Goal: Find specific page/section: Find specific page/section

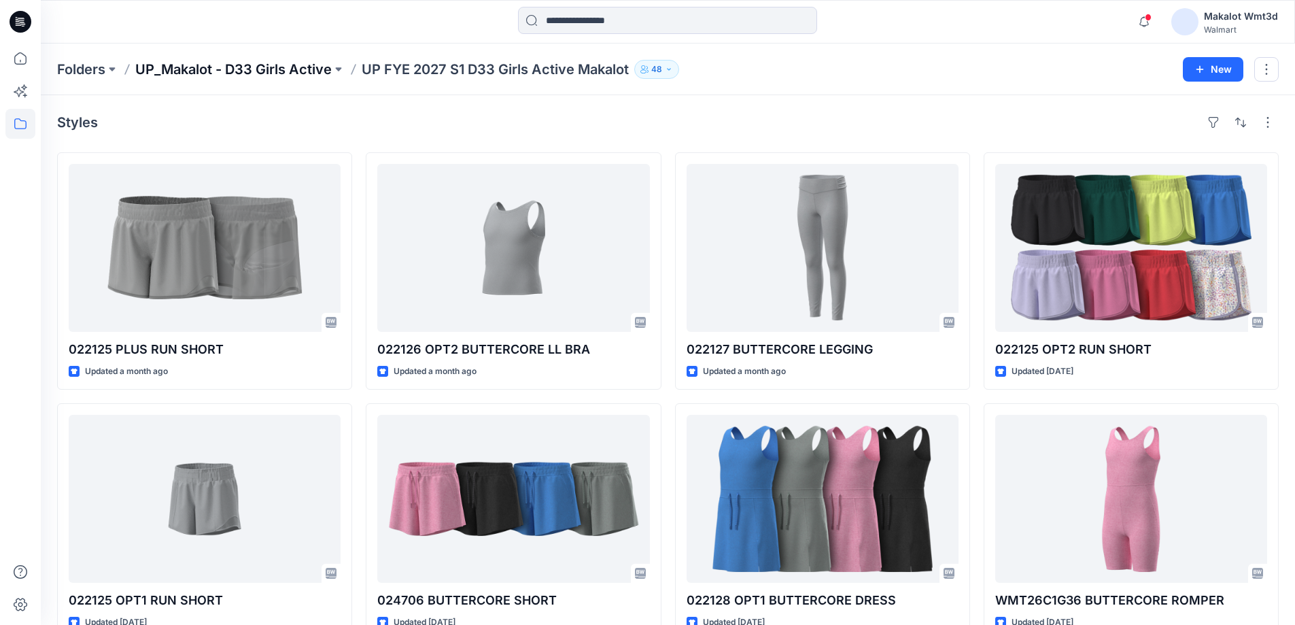
click at [317, 68] on p "UP_Makalot - D33 Girls Active" at bounding box center [233, 69] width 196 height 19
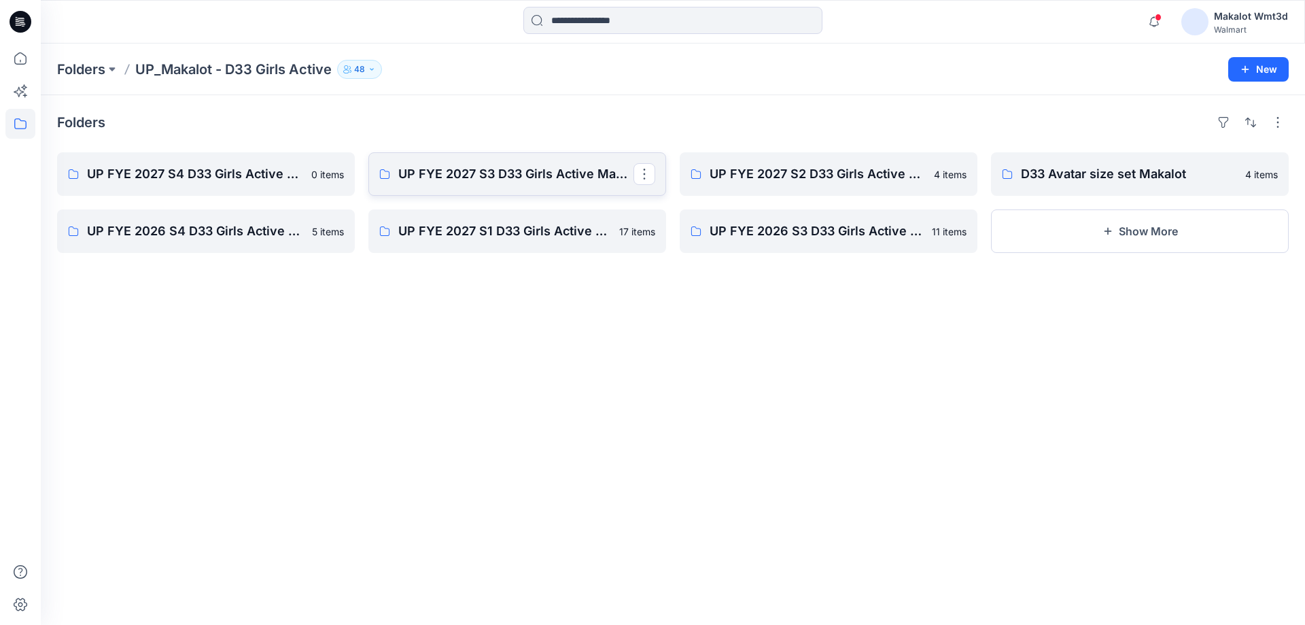
click at [575, 190] on link "UP FYE 2027 S3 D33 Girls Active Makalot" at bounding box center [517, 173] width 298 height 43
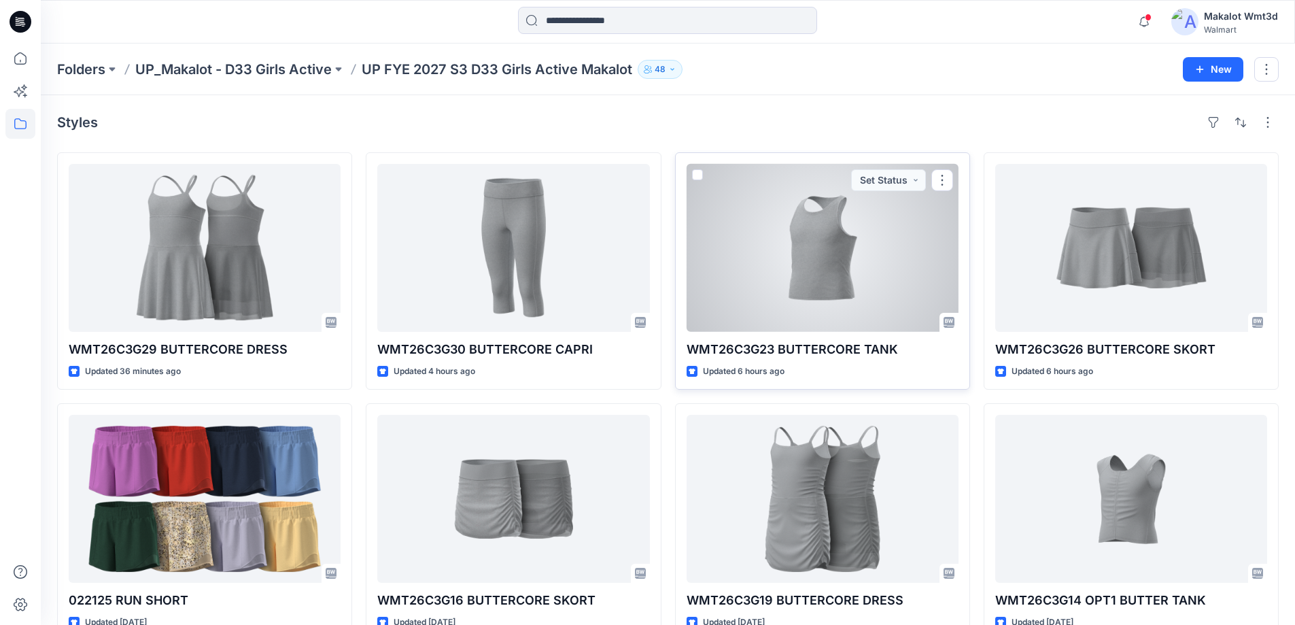
click at [775, 262] on div at bounding box center [822, 248] width 272 height 168
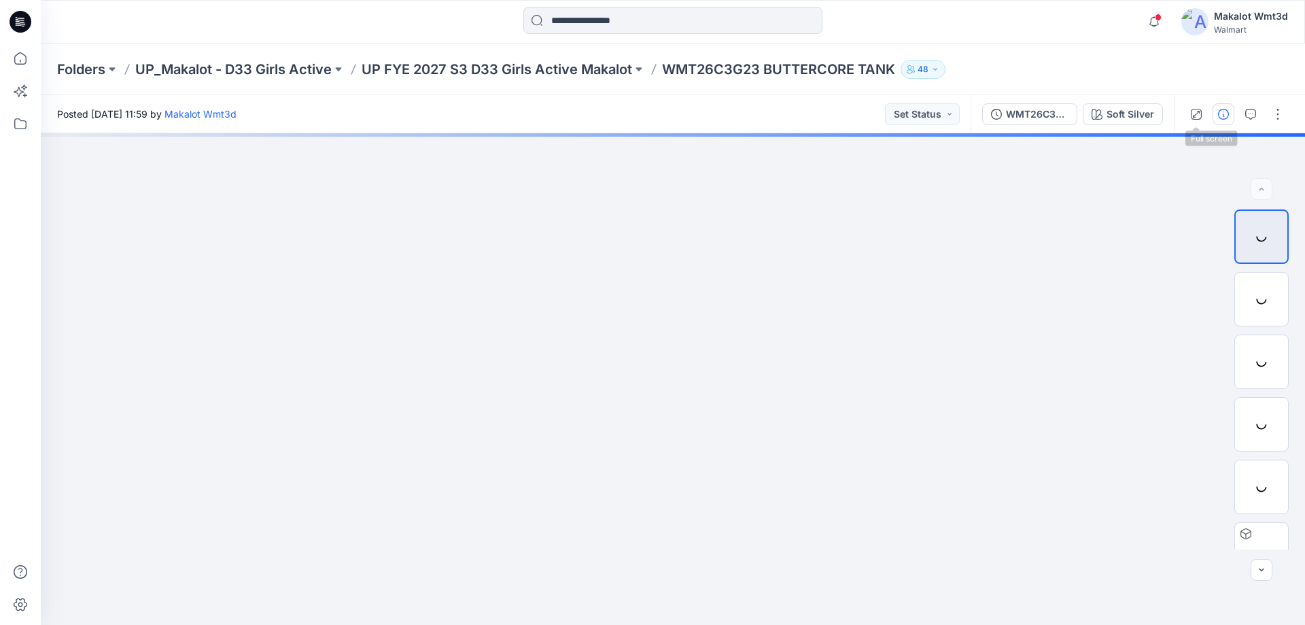
click at [1215, 111] on button "button" at bounding box center [1223, 114] width 22 height 22
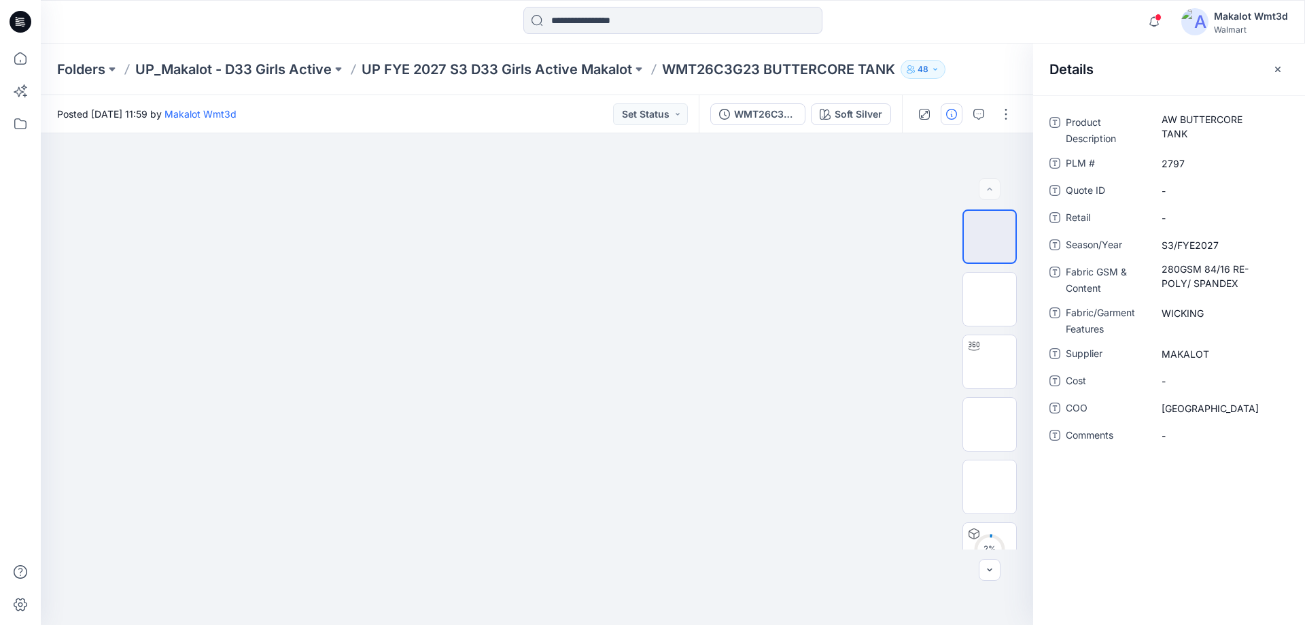
click at [572, 58] on div "Folders UP_Makalot - D33 Girls Active UP FYE 2027 S3 D33 Girls Active Makalot W…" at bounding box center [673, 69] width 1264 height 52
click at [574, 62] on p "UP FYE 2027 S3 D33 Girls Active Makalot" at bounding box center [497, 69] width 270 height 19
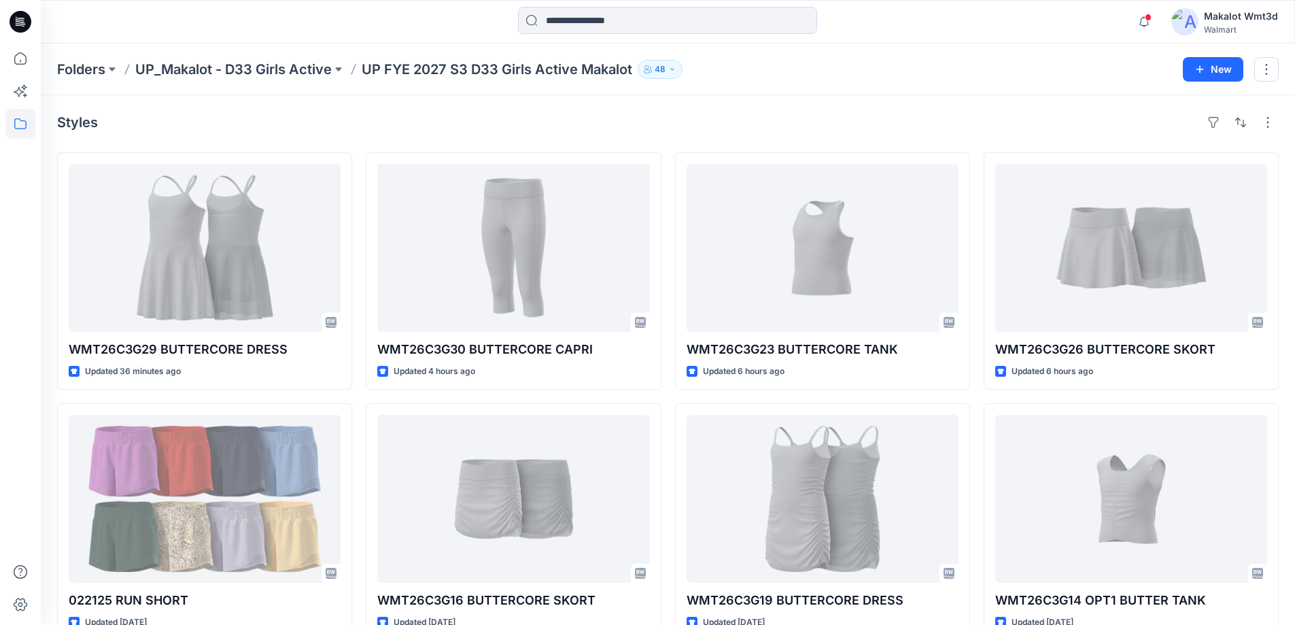
click at [575, 65] on p "UP FYE 2027 S3 D33 Girls Active Makalot" at bounding box center [497, 69] width 270 height 19
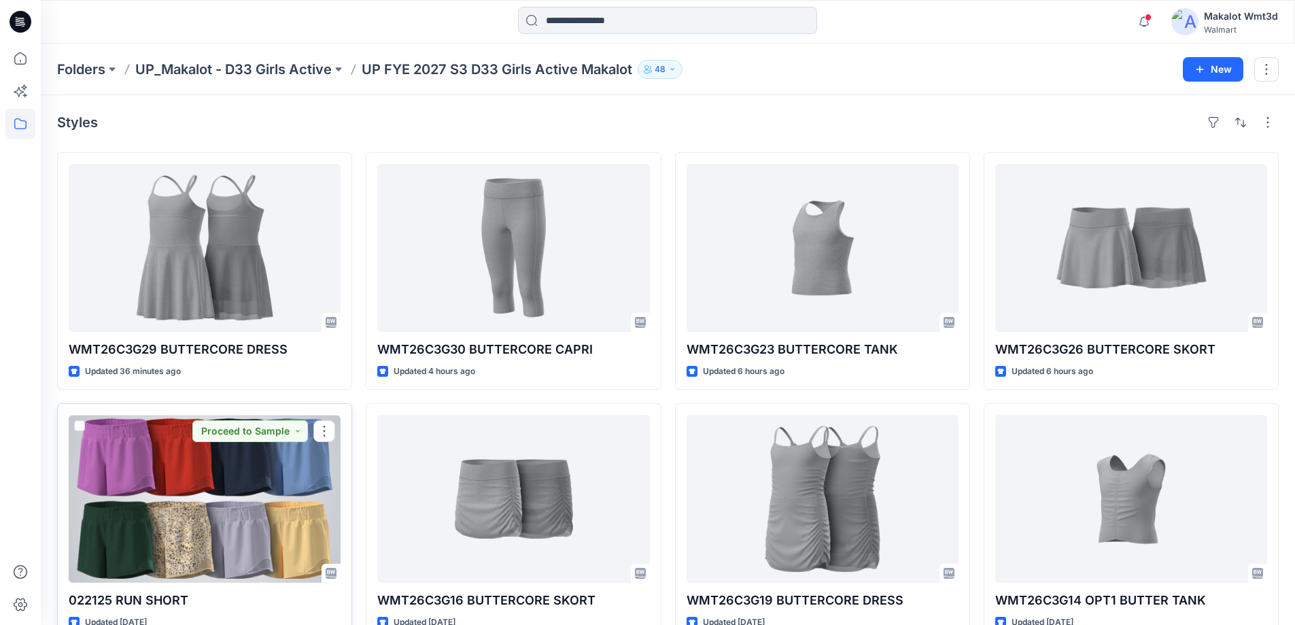
click at [215, 468] on div at bounding box center [205, 499] width 272 height 168
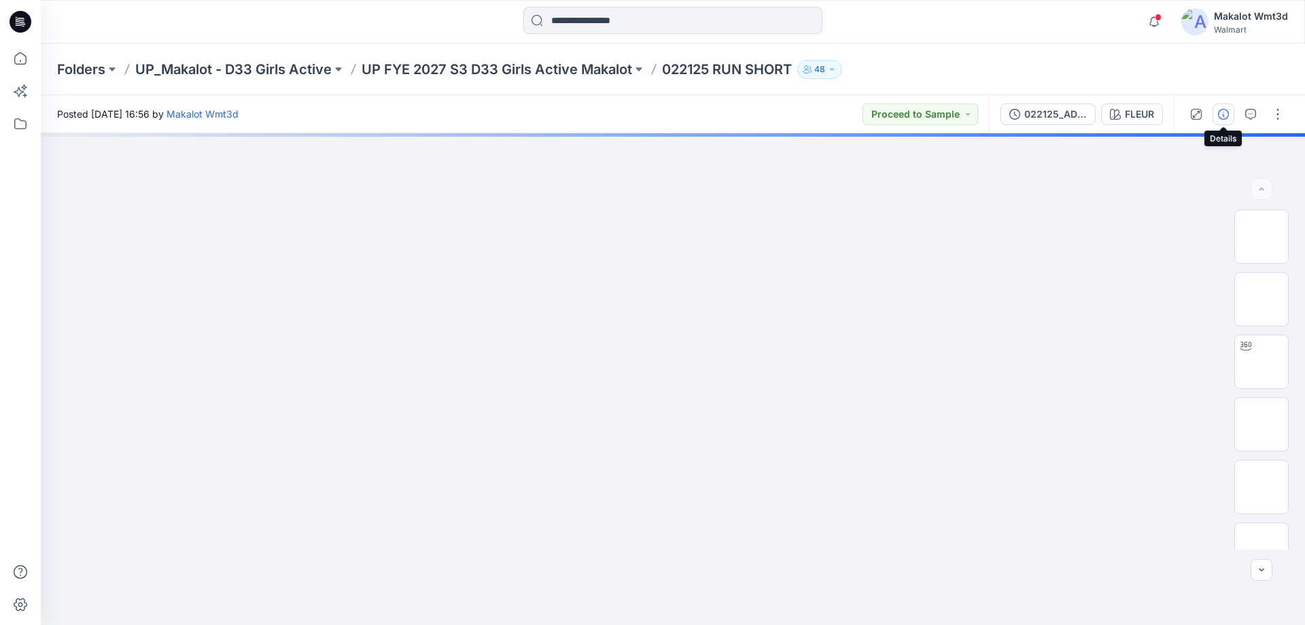
click at [1217, 117] on button "button" at bounding box center [1223, 114] width 22 height 22
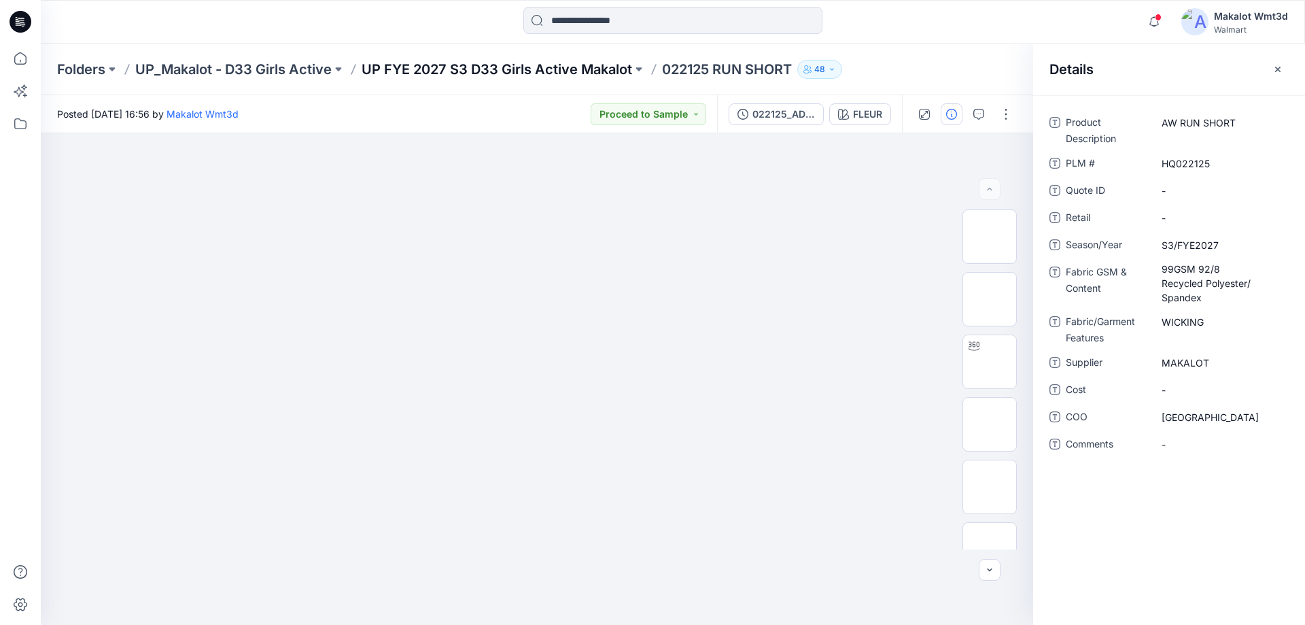
click at [614, 70] on p "UP FYE 2027 S3 D33 Girls Active Makalot" at bounding box center [497, 69] width 270 height 19
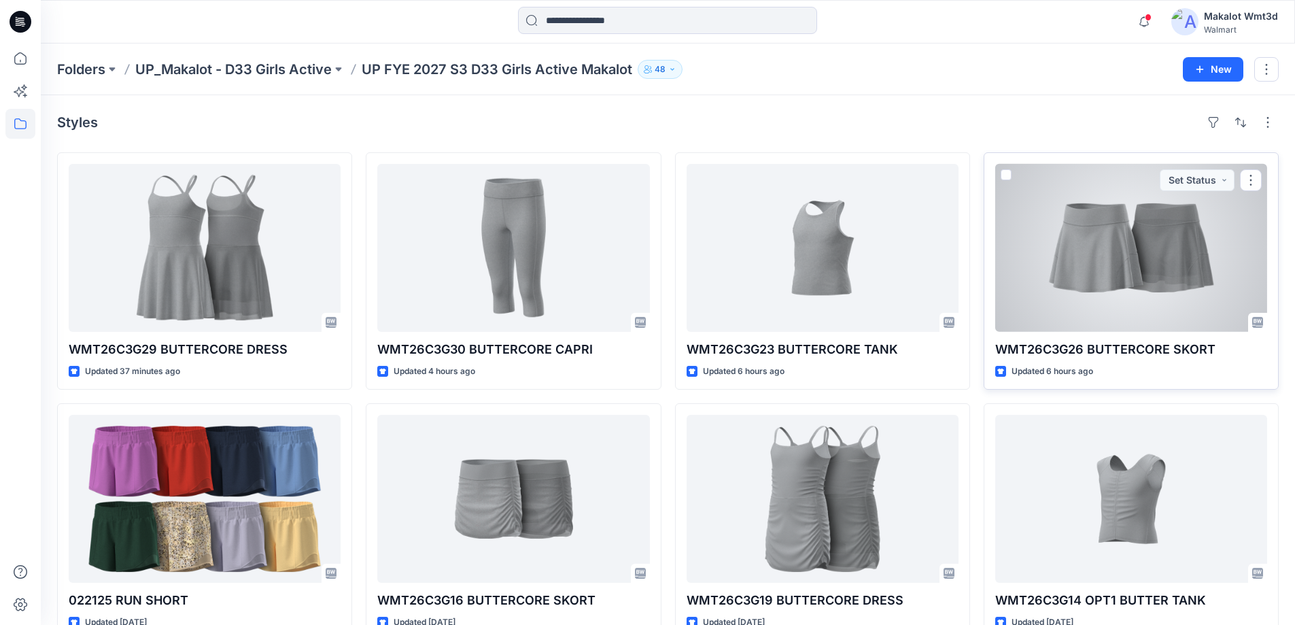
click at [1168, 270] on div at bounding box center [1131, 248] width 272 height 168
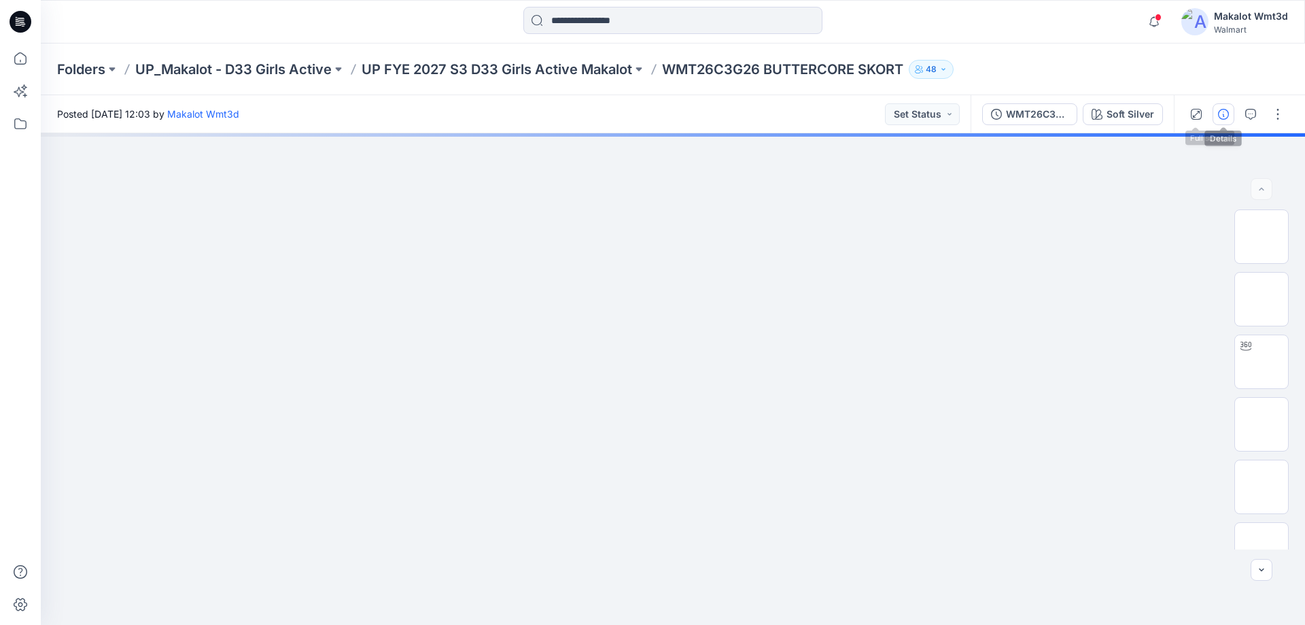
click at [1227, 122] on button "button" at bounding box center [1223, 114] width 22 height 22
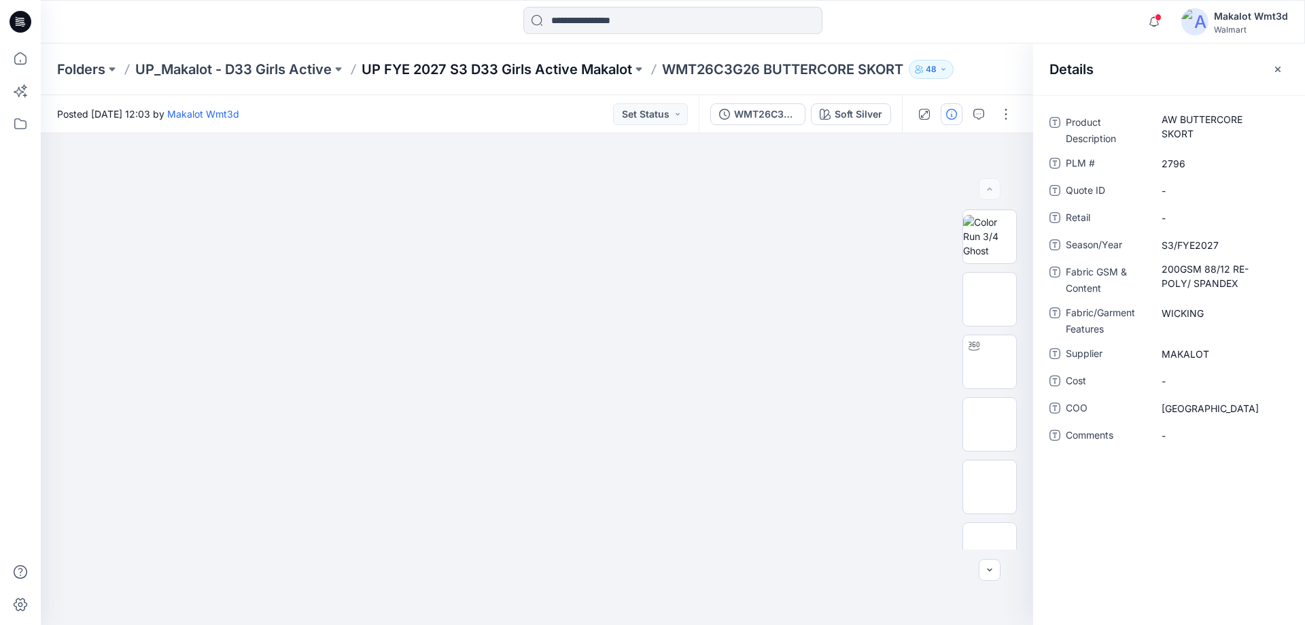
click at [587, 65] on p "UP FYE 2027 S3 D33 Girls Active Makalot" at bounding box center [497, 69] width 270 height 19
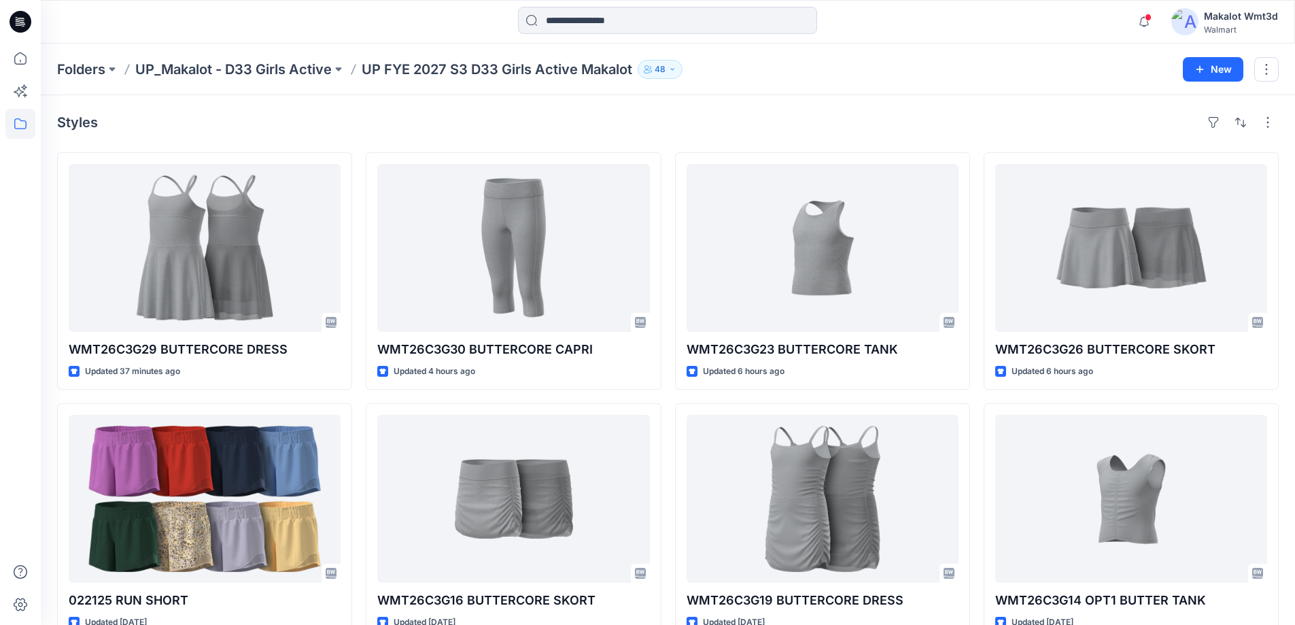
click at [1151, 16] on span at bounding box center [1147, 17] width 7 height 7
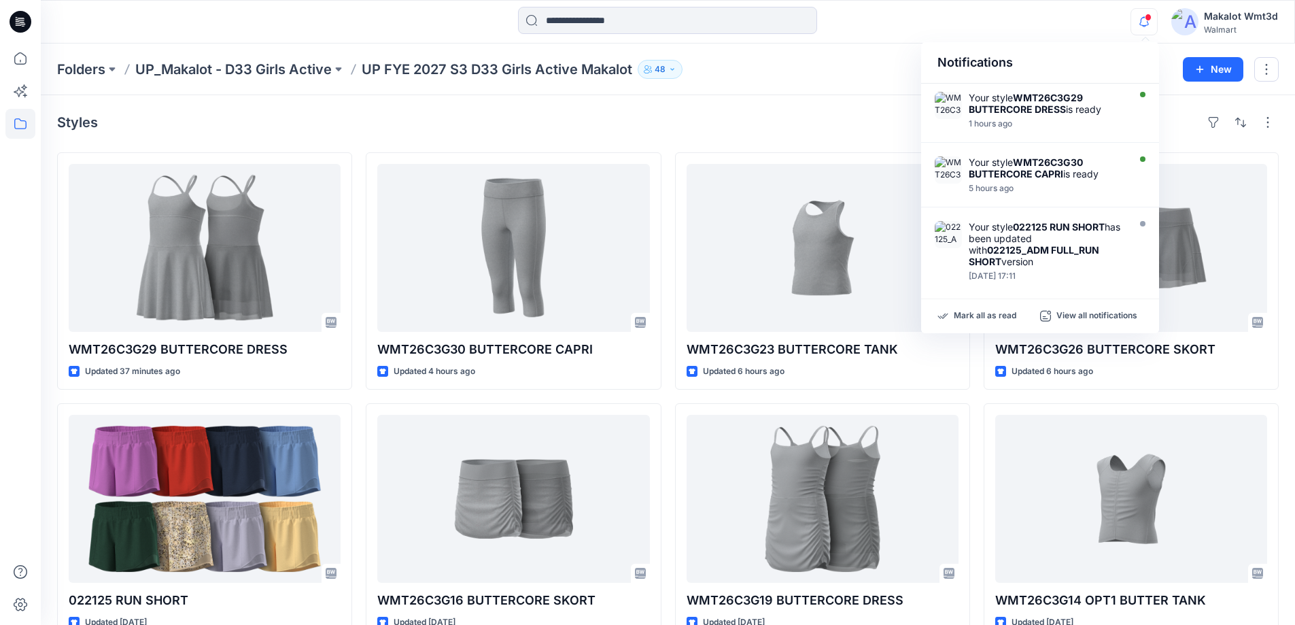
click at [805, 134] on div "Styles WMT26C3G29 BUTTERCORE DRESS Updated 37 minutes ago 022125 RUN SHORT Upda…" at bounding box center [668, 501] width 1254 height 813
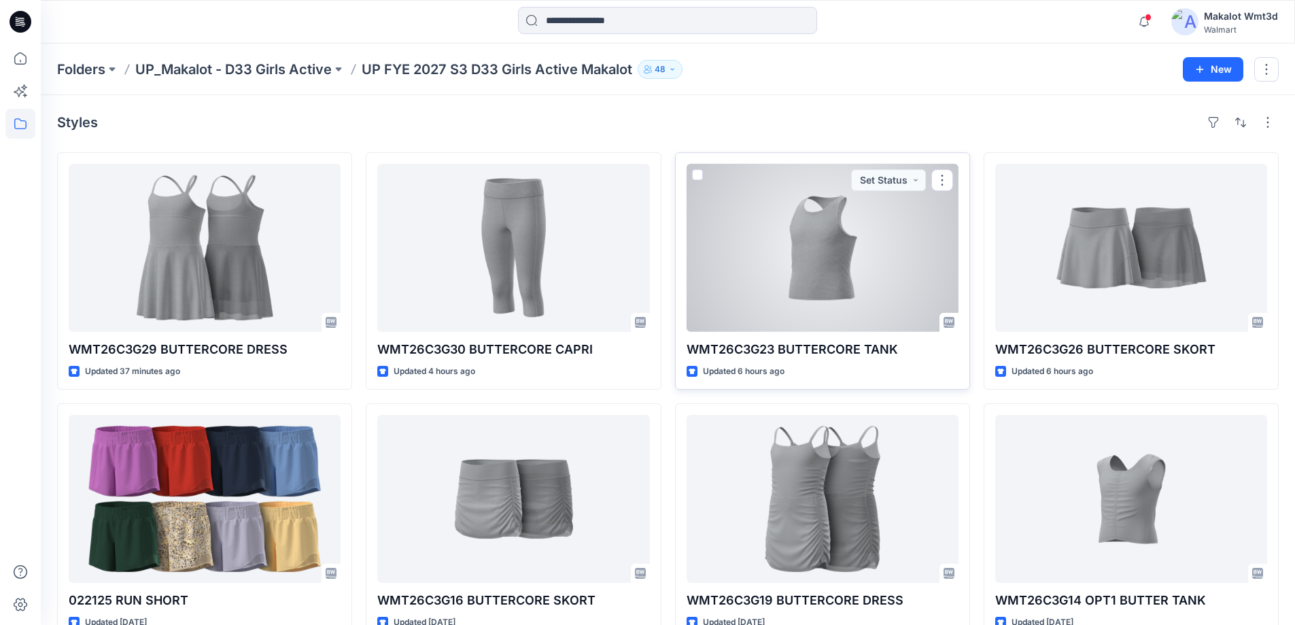
click at [932, 295] on div at bounding box center [822, 248] width 272 height 168
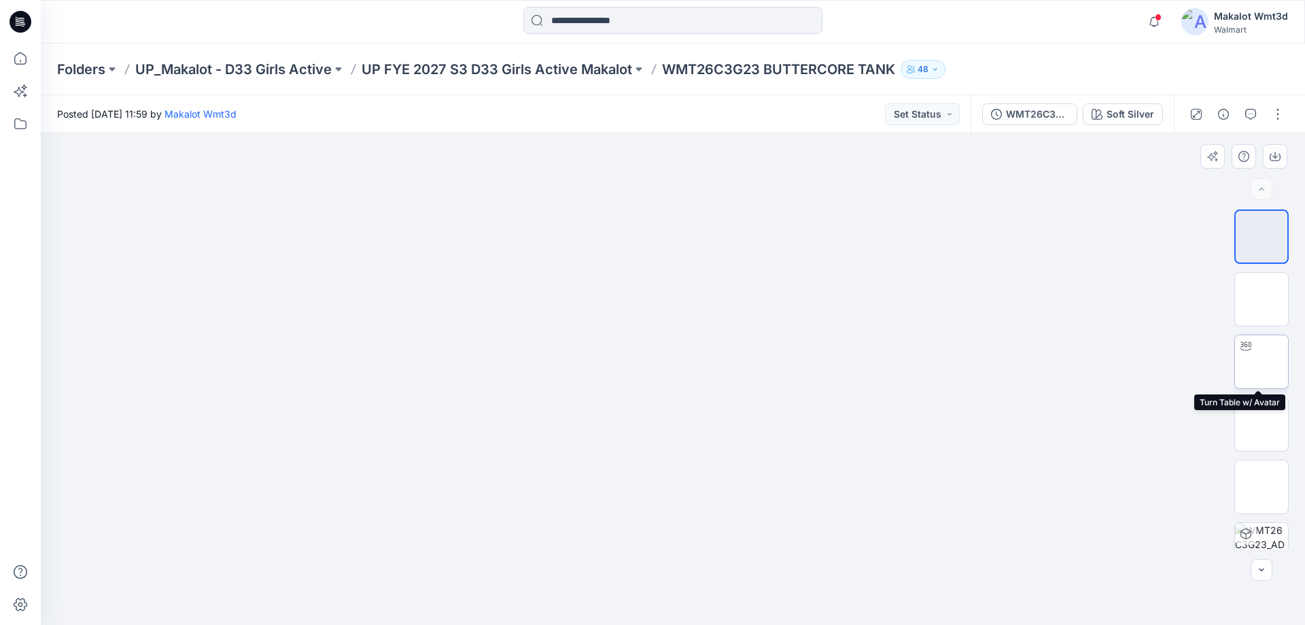
click at [1261, 362] on img at bounding box center [1261, 362] width 0 height 0
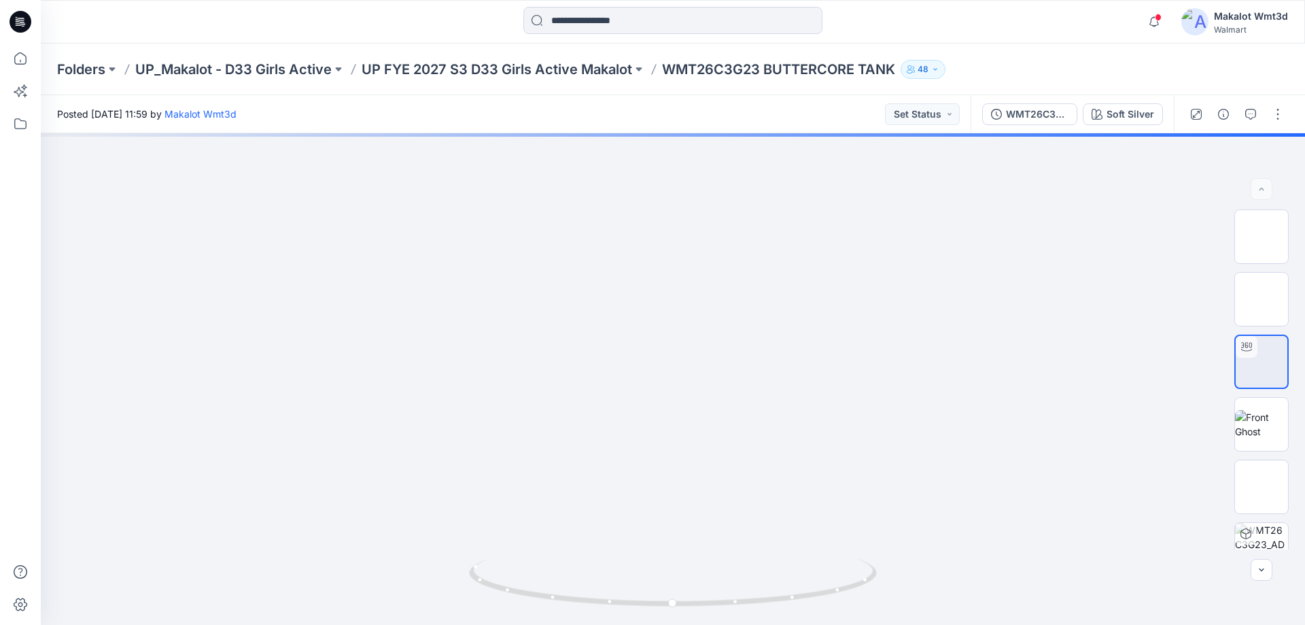
click at [453, 80] on div "Folders UP_Makalot - D33 Girls Active UP FYE 2027 S3 D33 Girls Active Makalot W…" at bounding box center [673, 69] width 1264 height 52
click at [465, 73] on p "UP FYE 2027 S3 D33 Girls Active Makalot" at bounding box center [497, 69] width 270 height 19
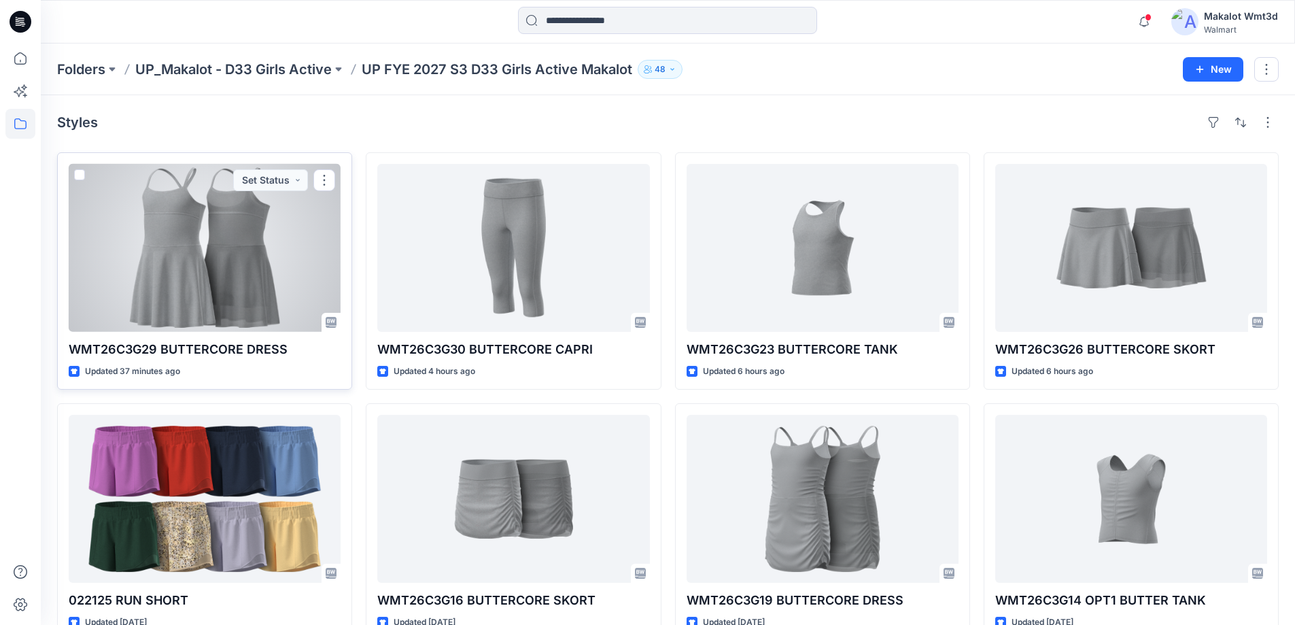
click at [264, 225] on div at bounding box center [205, 248] width 272 height 168
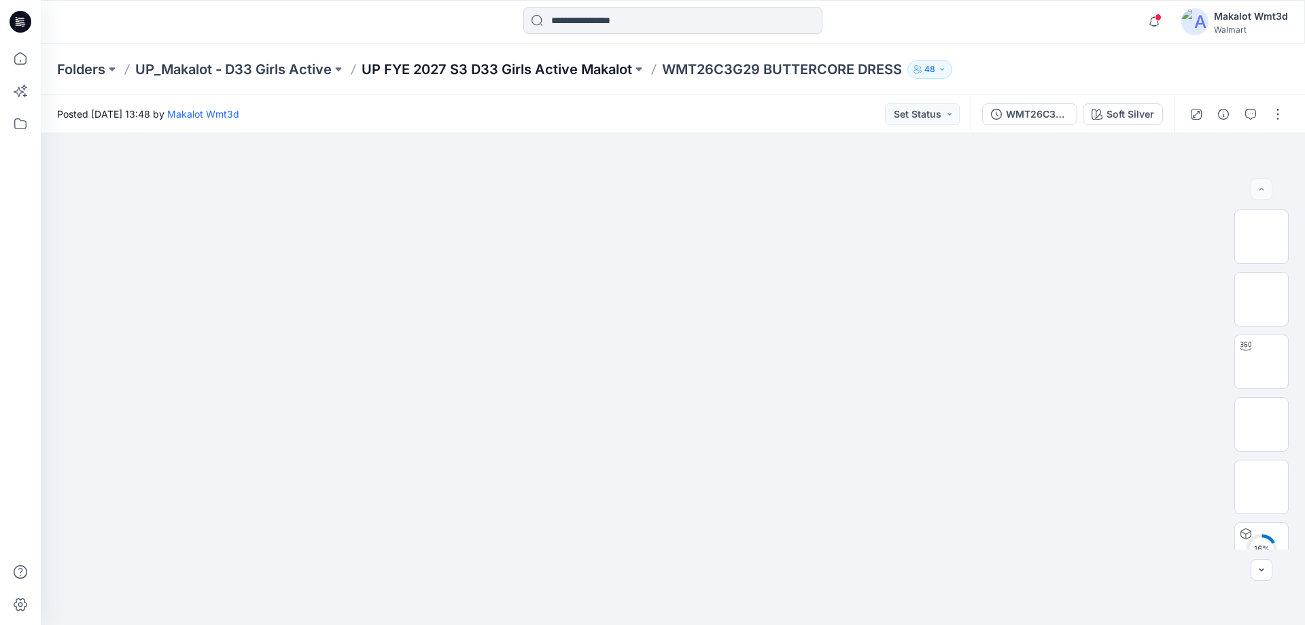
click at [590, 73] on p "UP FYE 2027 S3 D33 Girls Active Makalot" at bounding box center [497, 69] width 270 height 19
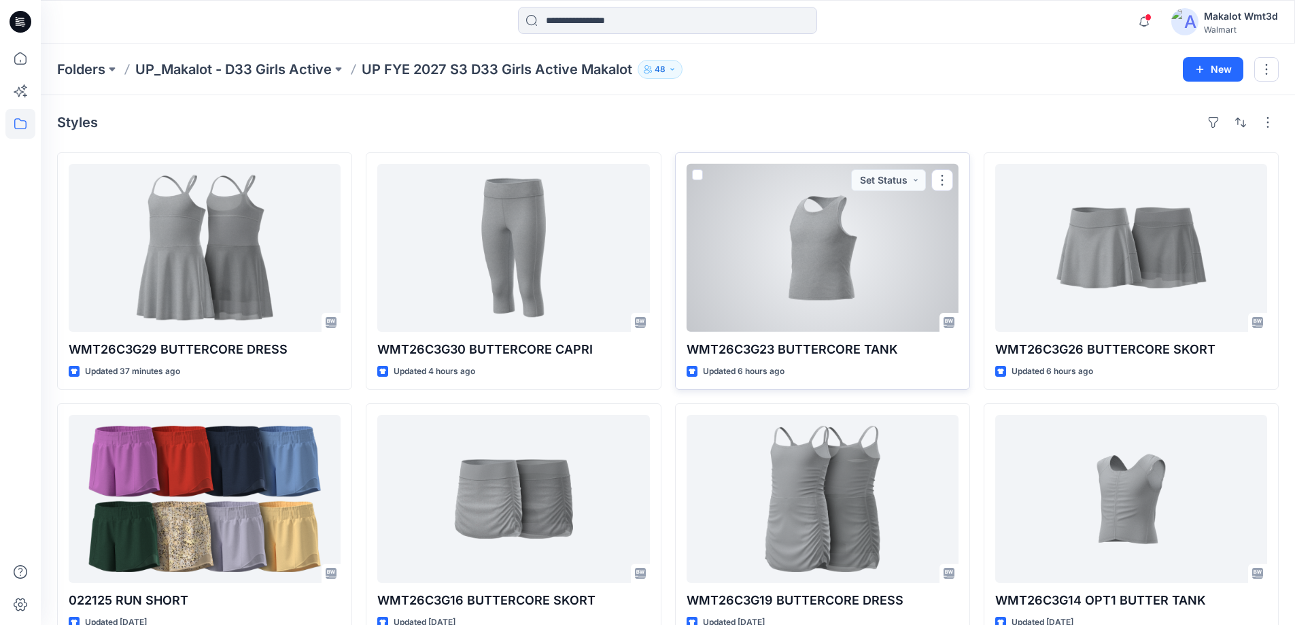
click at [868, 283] on div at bounding box center [822, 248] width 272 height 168
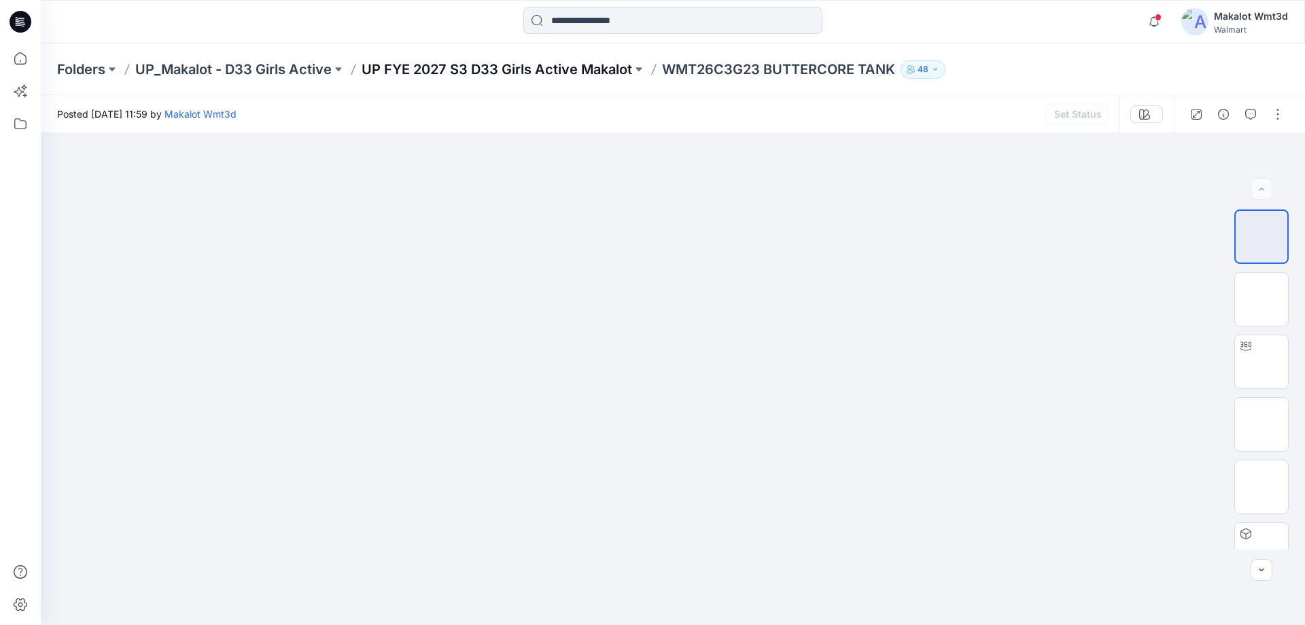
click at [466, 74] on p "UP FYE 2027 S3 D33 Girls Active Makalot" at bounding box center [497, 69] width 270 height 19
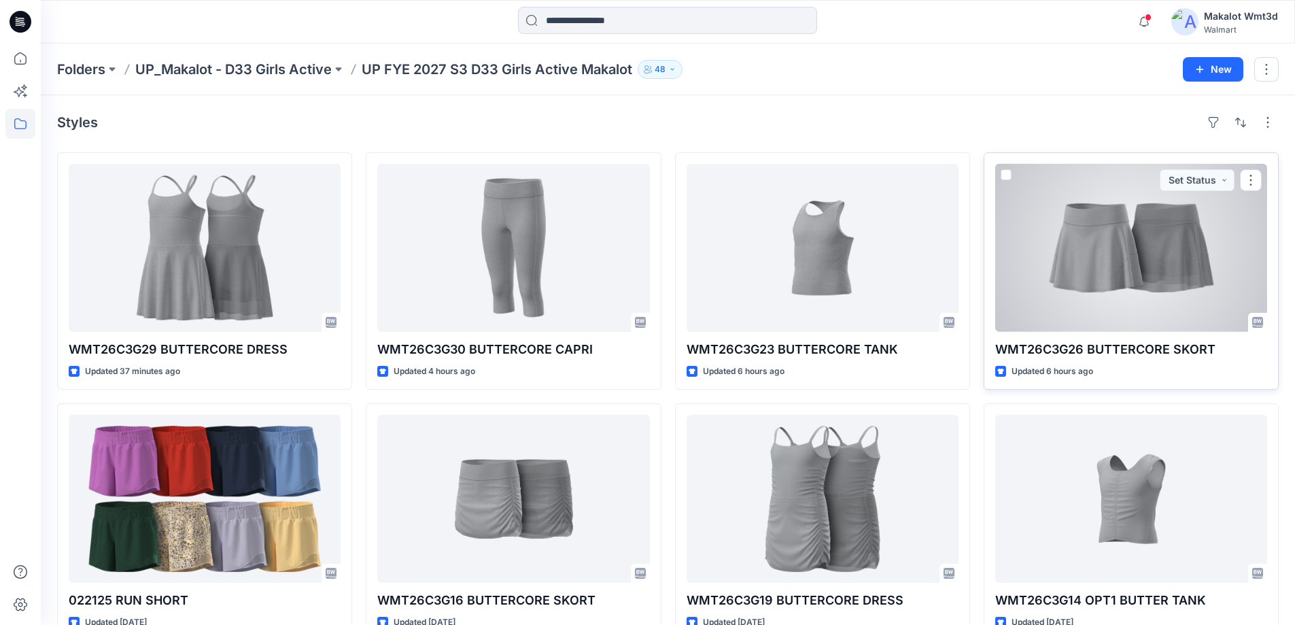
click at [1168, 273] on div at bounding box center [1131, 248] width 272 height 168
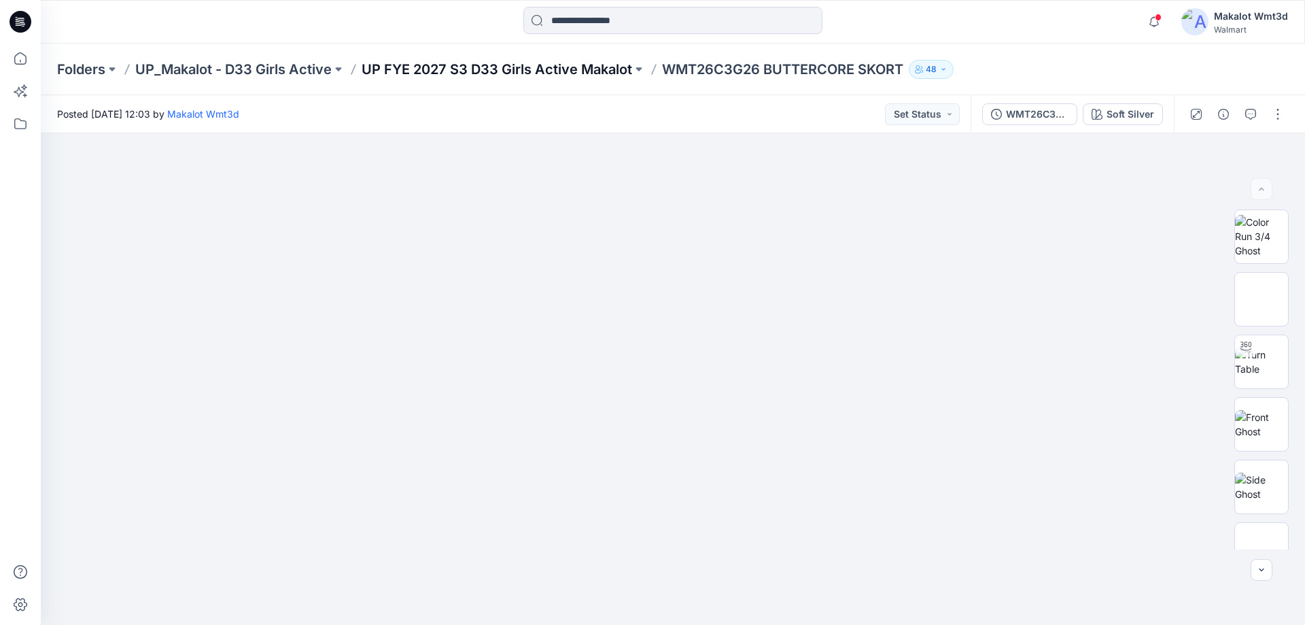
click at [554, 77] on p "UP FYE 2027 S3 D33 Girls Active Makalot" at bounding box center [497, 69] width 270 height 19
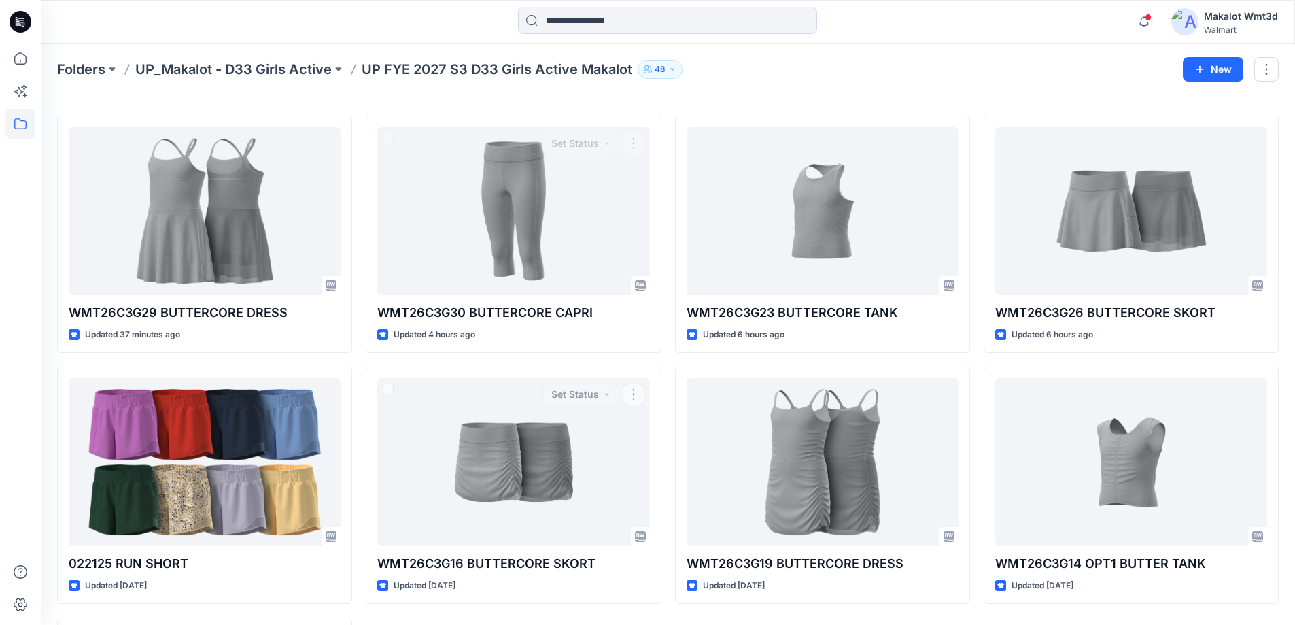
scroll to position [68, 0]
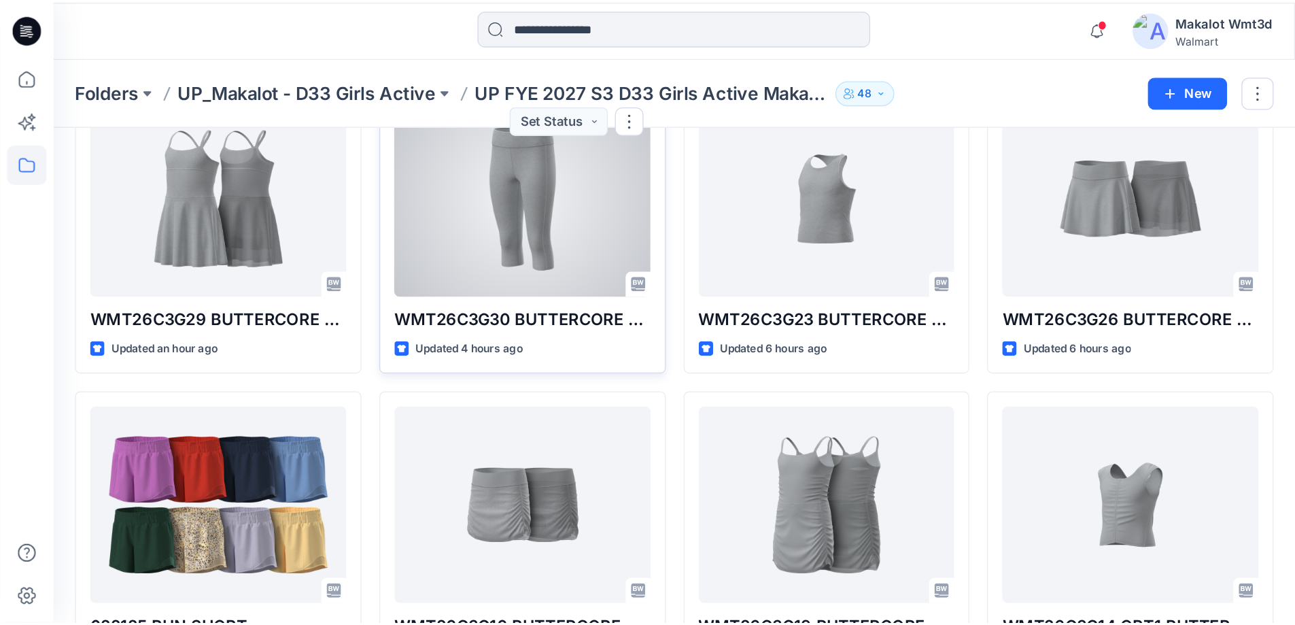
scroll to position [68, 0]
